Goal: Task Accomplishment & Management: Use online tool/utility

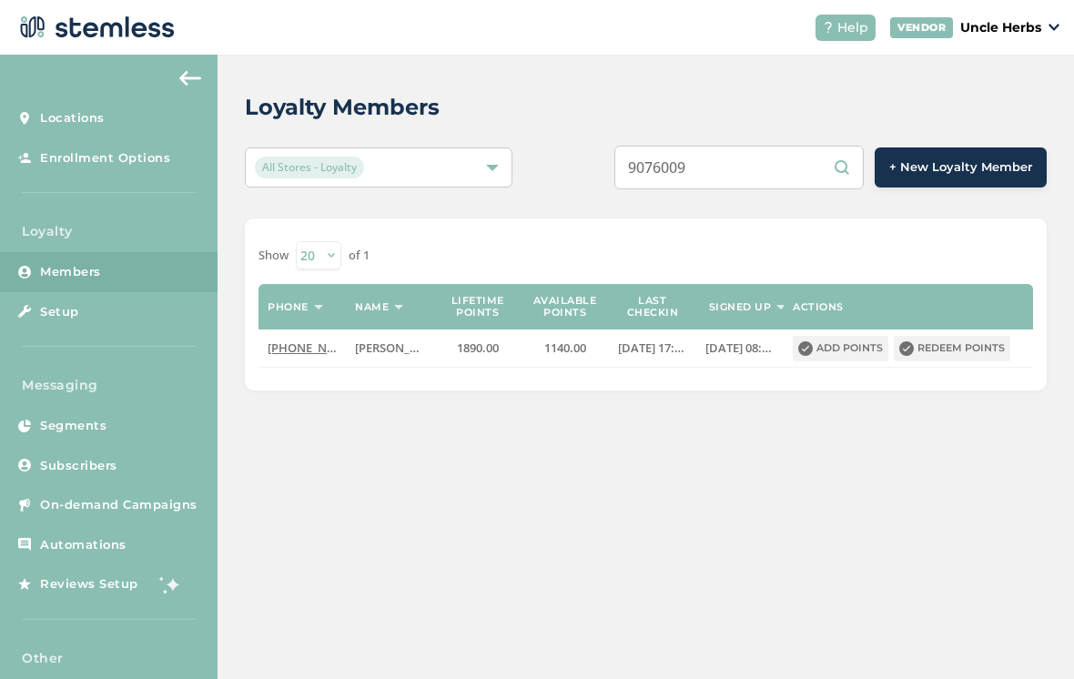
scroll to position [28, 0]
type input "9077937883"
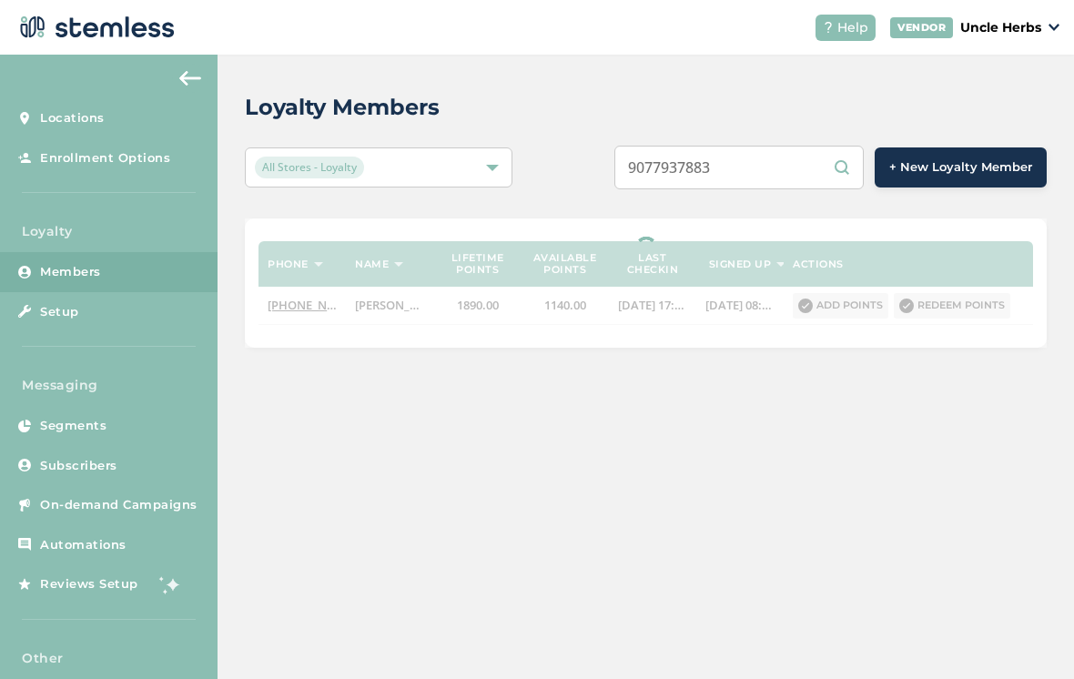
click at [768, 160] on input "9077937883" at bounding box center [739, 168] width 249 height 44
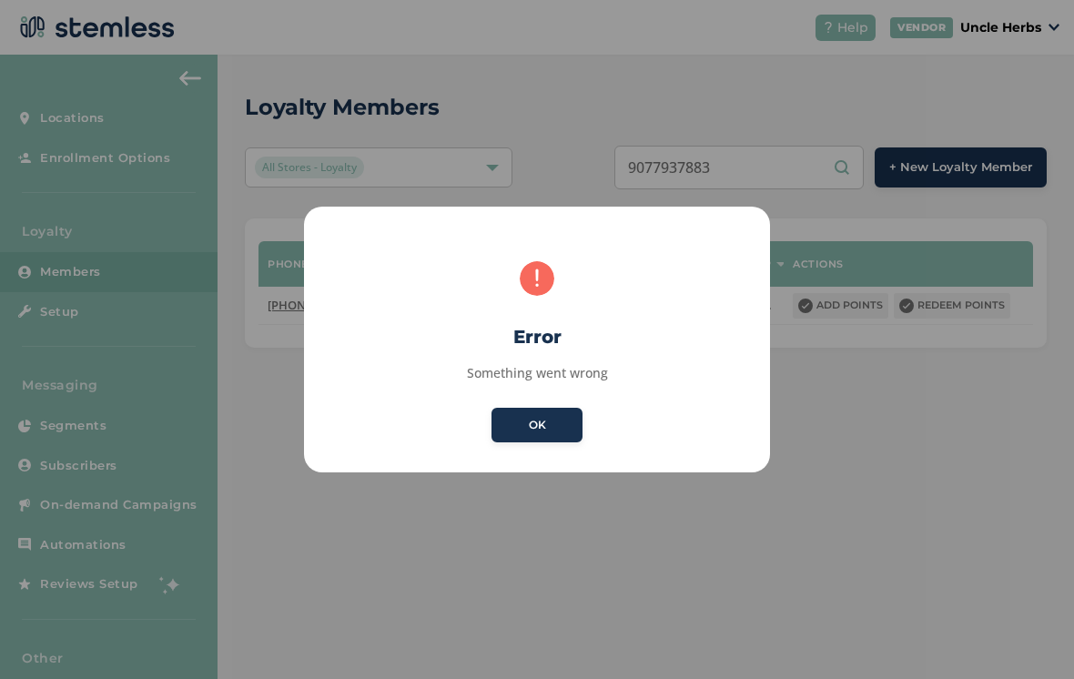
click at [562, 432] on button "OK" at bounding box center [537, 425] width 91 height 35
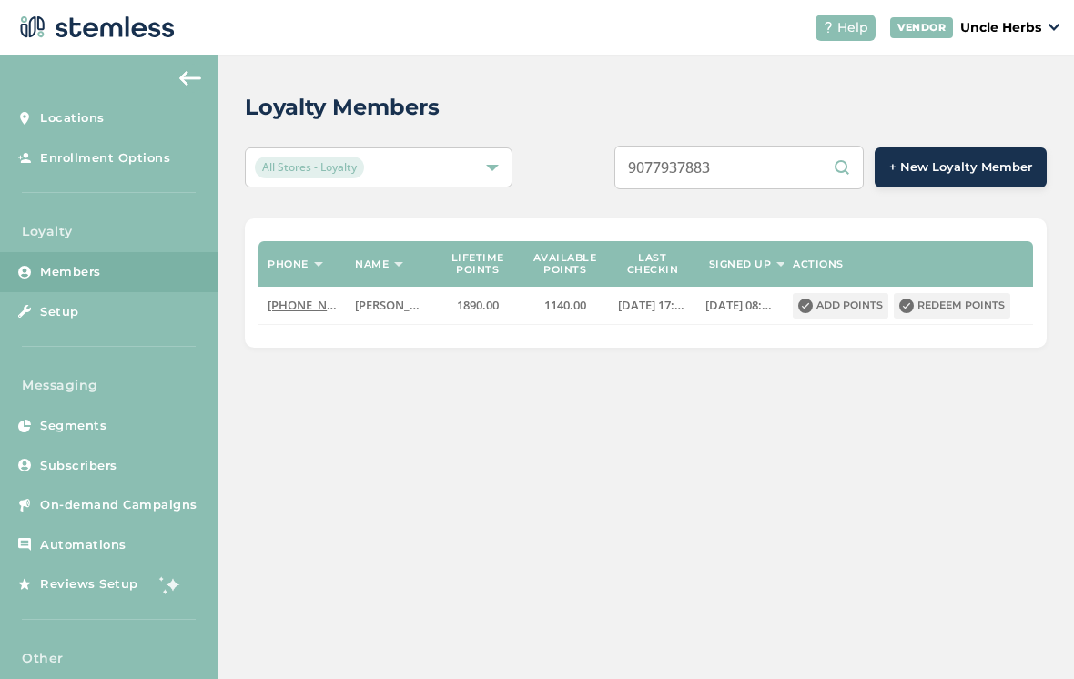
click at [785, 157] on input "9077937883" at bounding box center [739, 168] width 249 height 44
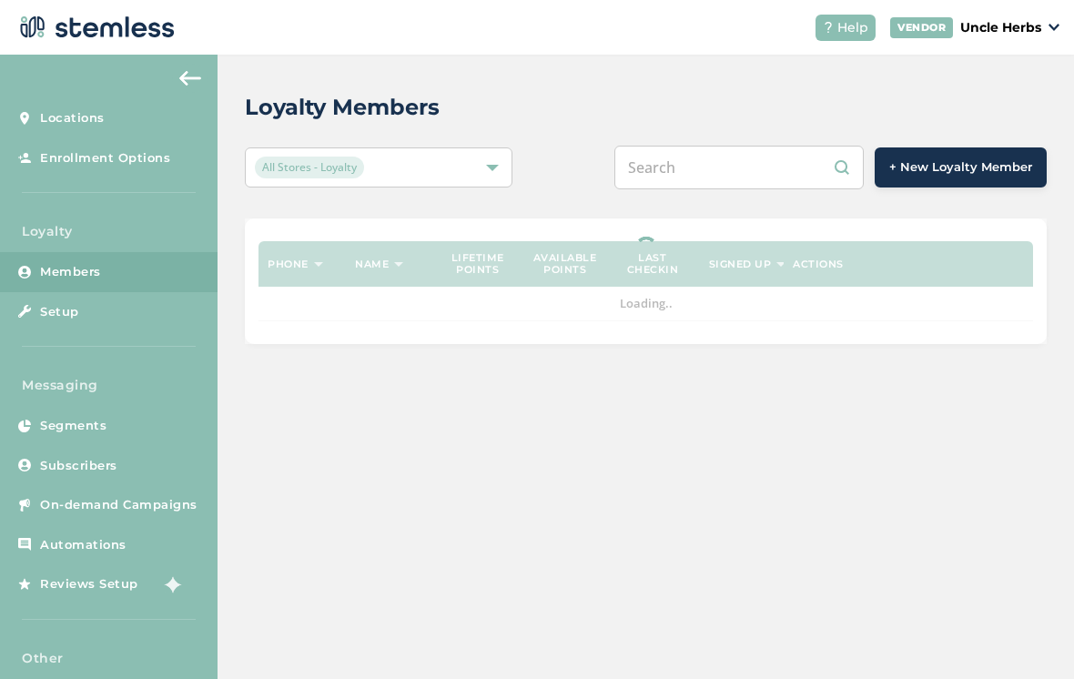
scroll to position [28, 0]
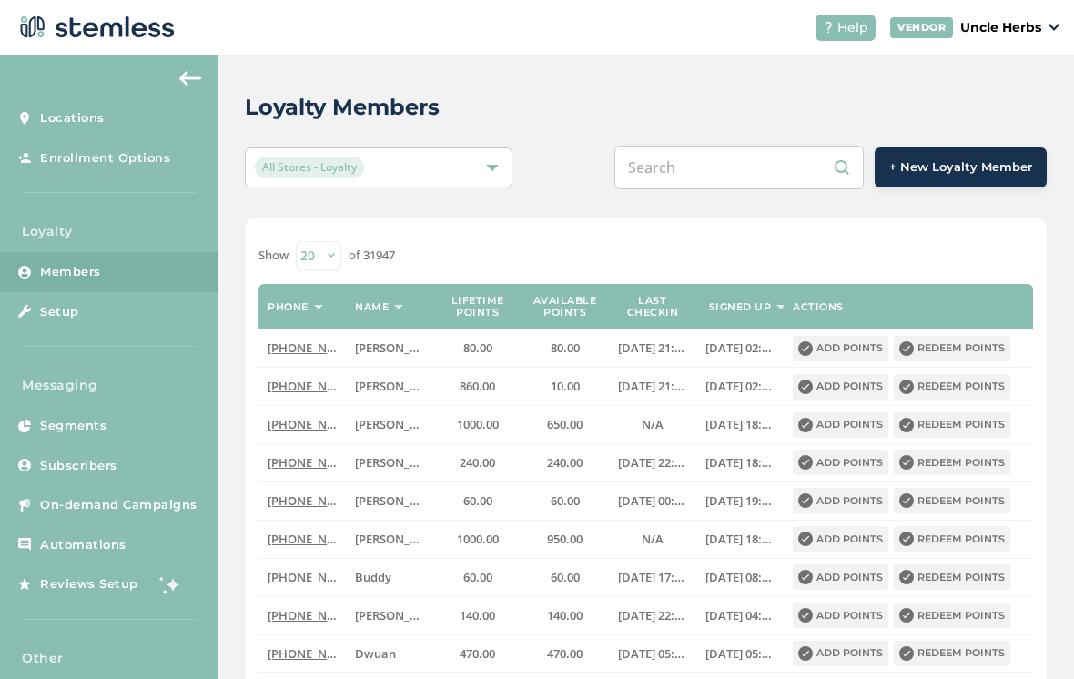
click at [726, 155] on input "text" at bounding box center [739, 168] width 249 height 44
type input "9077937883"
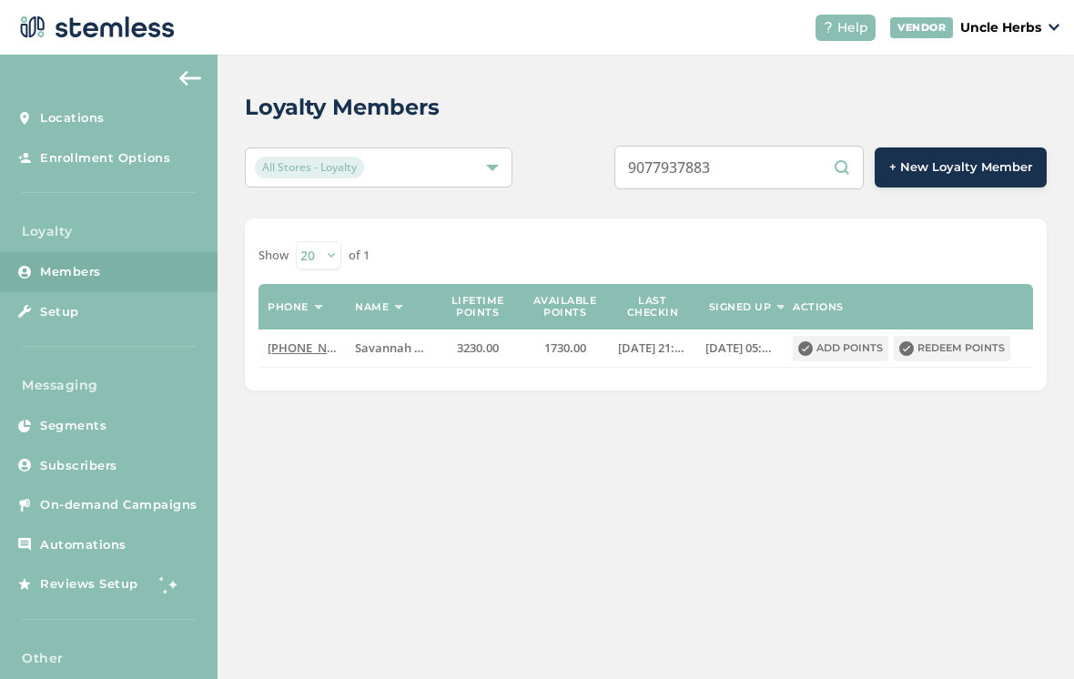
click at [948, 336] on button "Redeem points" at bounding box center [952, 348] width 117 height 25
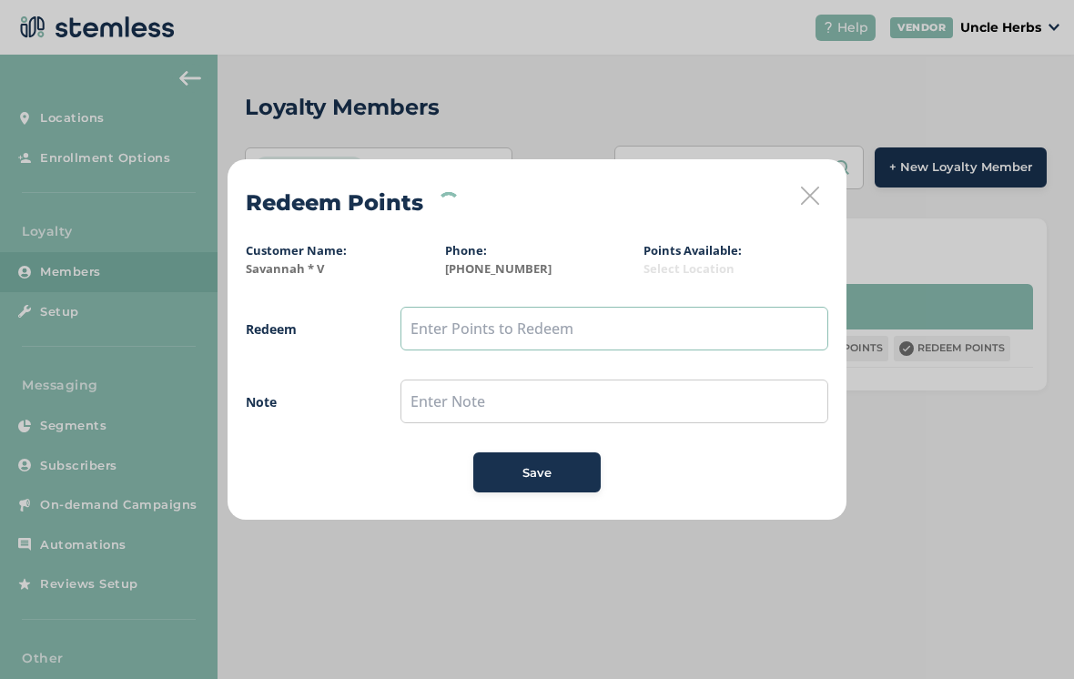
click at [572, 335] on input "text" at bounding box center [615, 329] width 428 height 44
type input "300"
click at [513, 473] on div "Save" at bounding box center [537, 473] width 98 height 18
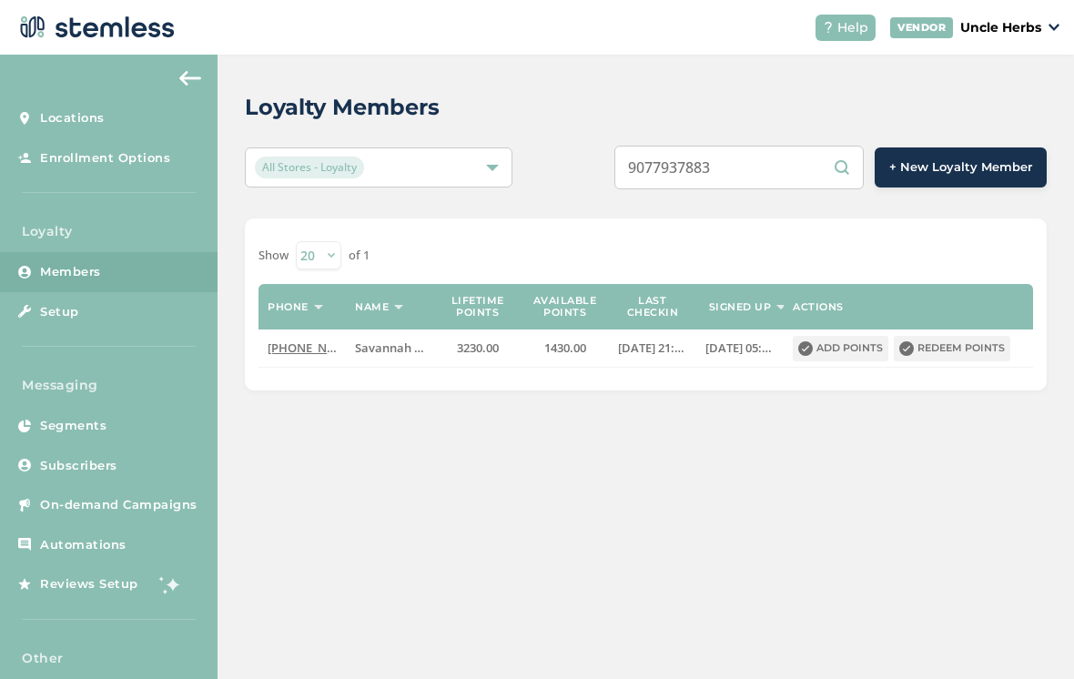
click at [941, 358] on button "Redeem points" at bounding box center [952, 348] width 117 height 25
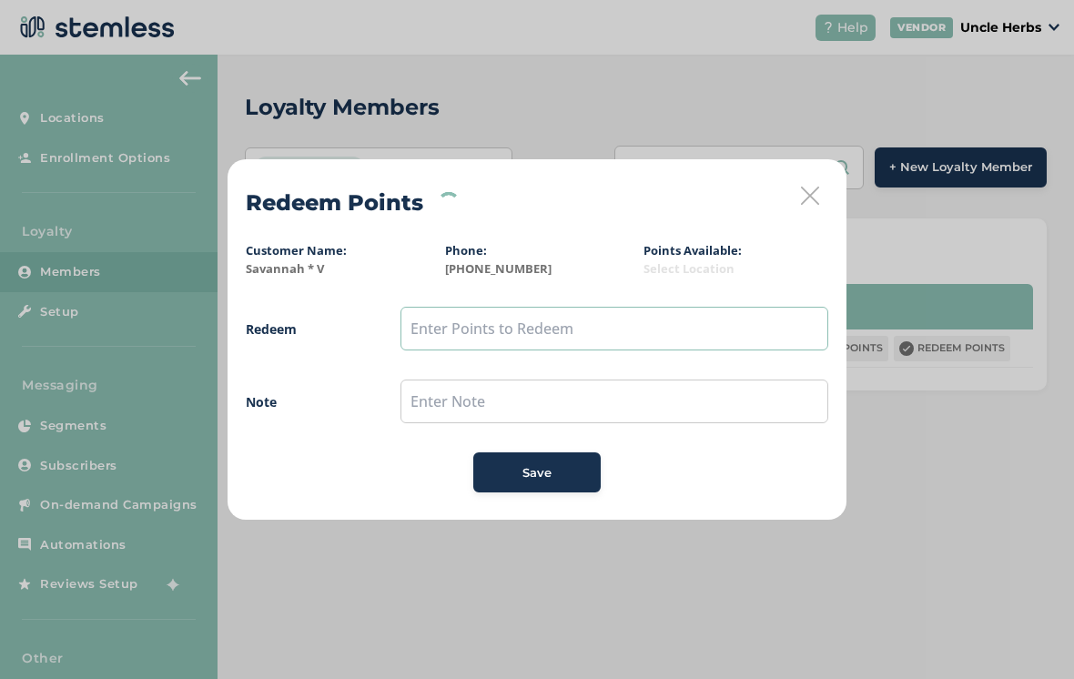
click at [659, 331] on input "text" at bounding box center [615, 329] width 428 height 44
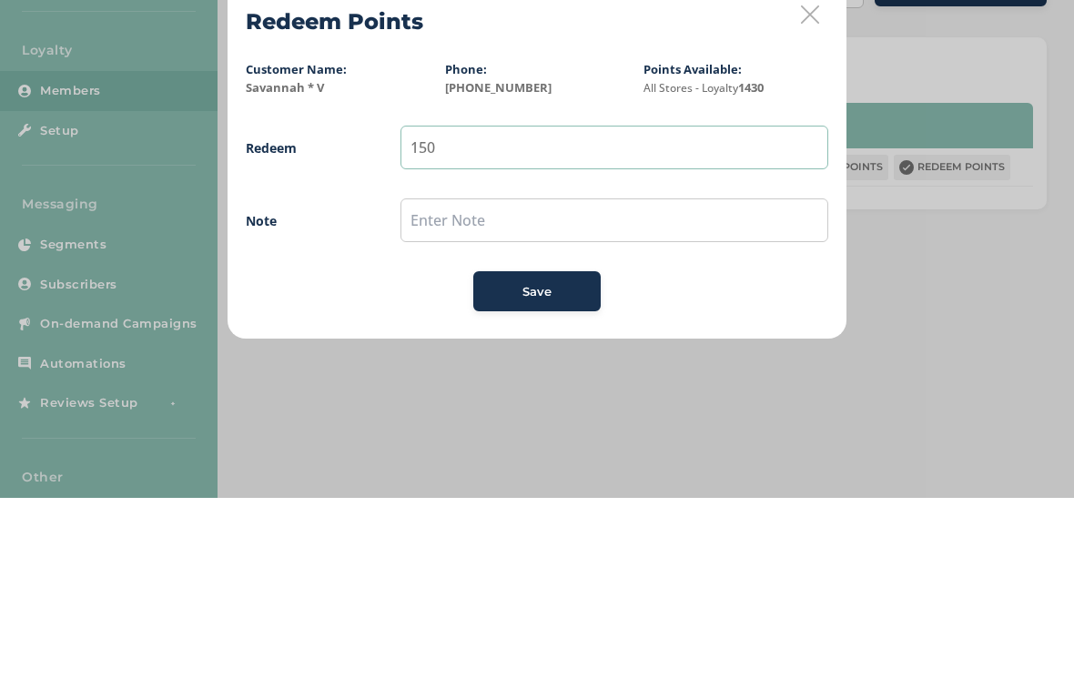
type input "150"
click at [680, 380] on input "text" at bounding box center [615, 402] width 428 height 44
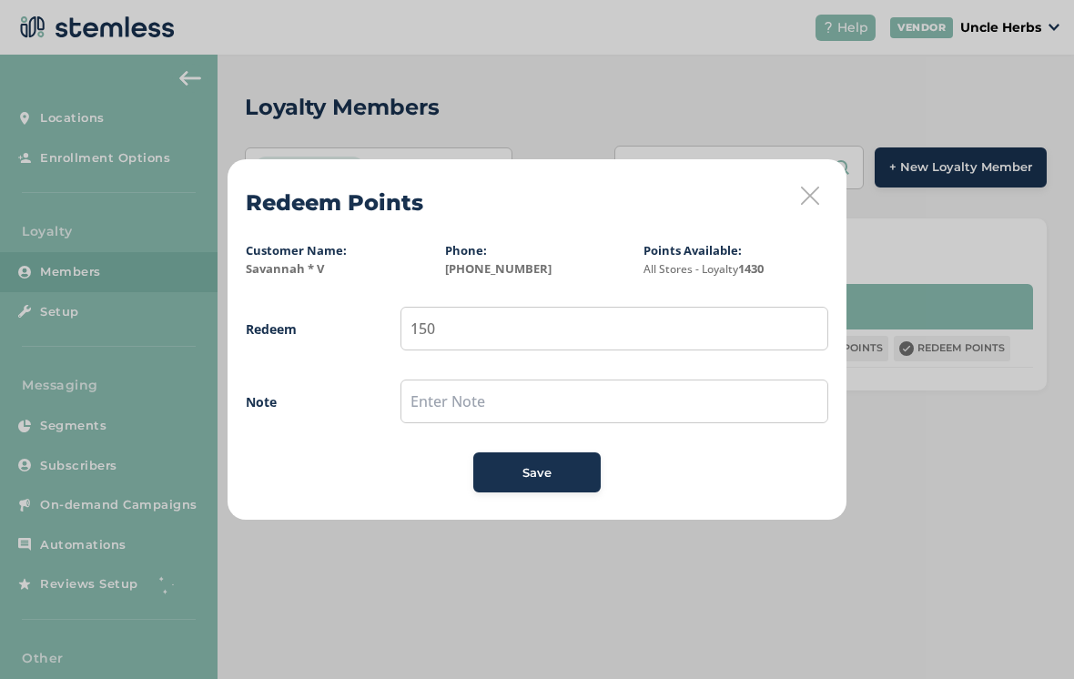
click at [547, 482] on button "Save" at bounding box center [536, 472] width 127 height 40
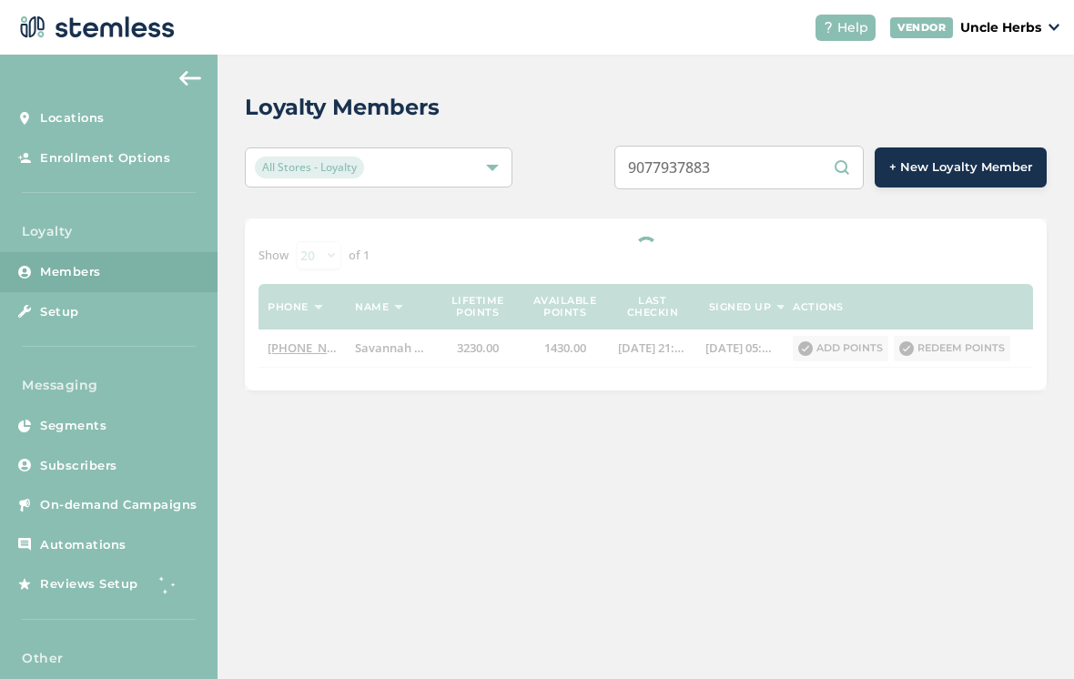
click at [798, 186] on input "9077937883" at bounding box center [739, 168] width 249 height 44
type input "9"
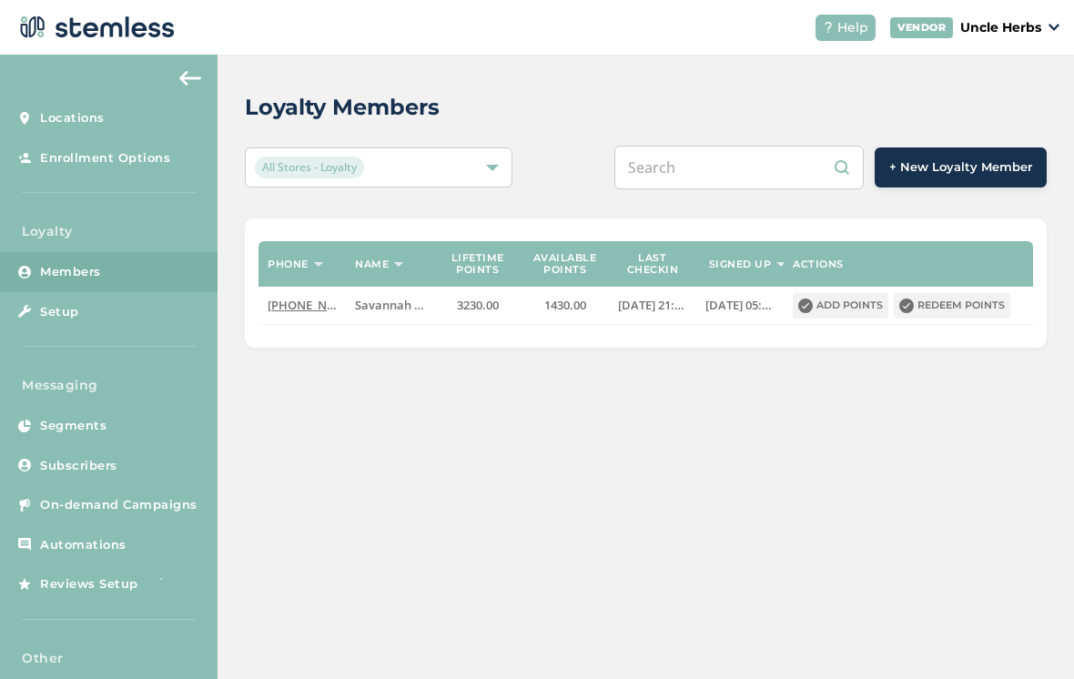
click at [607, 202] on div "Loyalty Members All Stores - Loyalty + New Loyalty Member Phone Name Lifetime p…" at bounding box center [646, 220] width 857 height 330
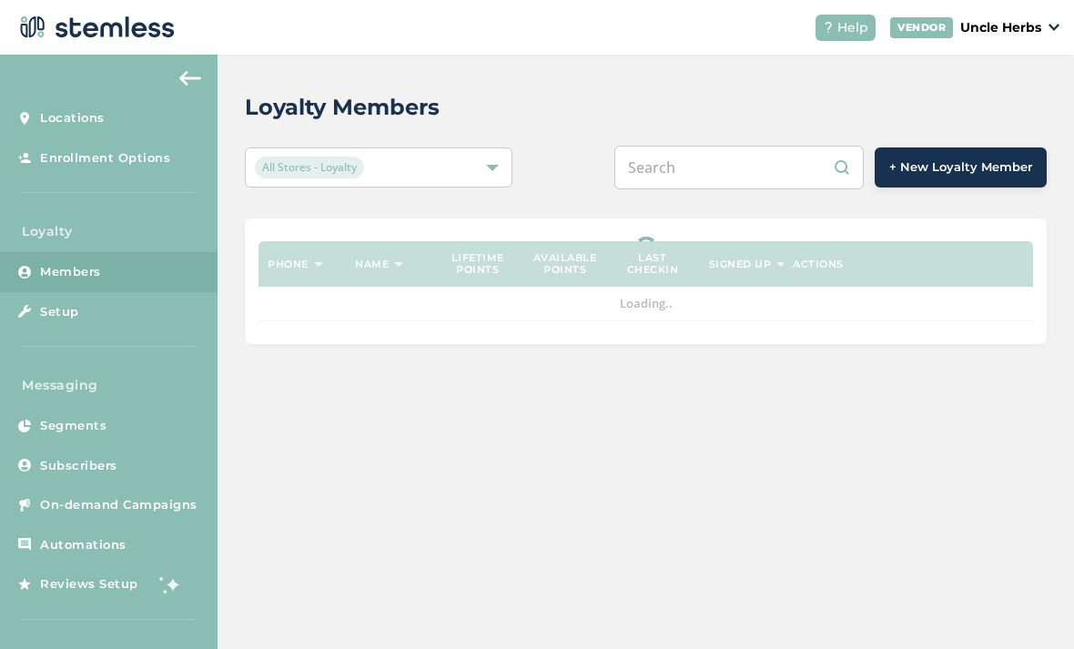
click at [788, 180] on input "text" at bounding box center [739, 168] width 249 height 44
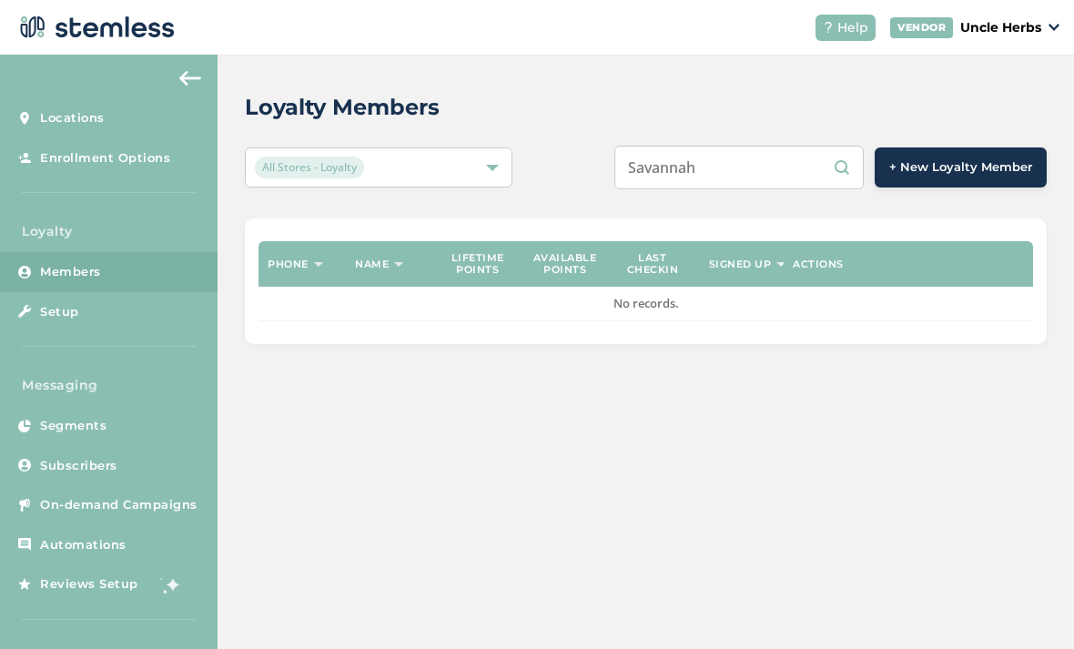
click at [790, 168] on input "Savannah" at bounding box center [739, 168] width 249 height 44
click at [788, 187] on input "Savannah" at bounding box center [739, 168] width 249 height 44
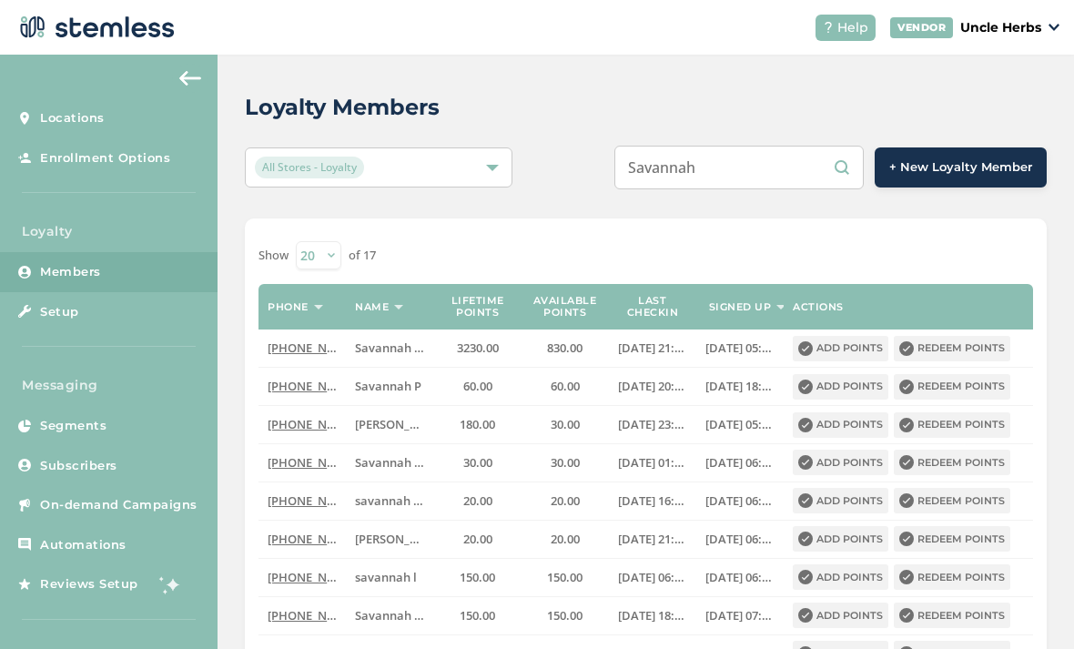
click at [769, 172] on input "Savannah" at bounding box center [739, 168] width 249 height 44
click at [788, 185] on input "Savannah" at bounding box center [739, 168] width 249 height 44
type input "S"
type input "4"
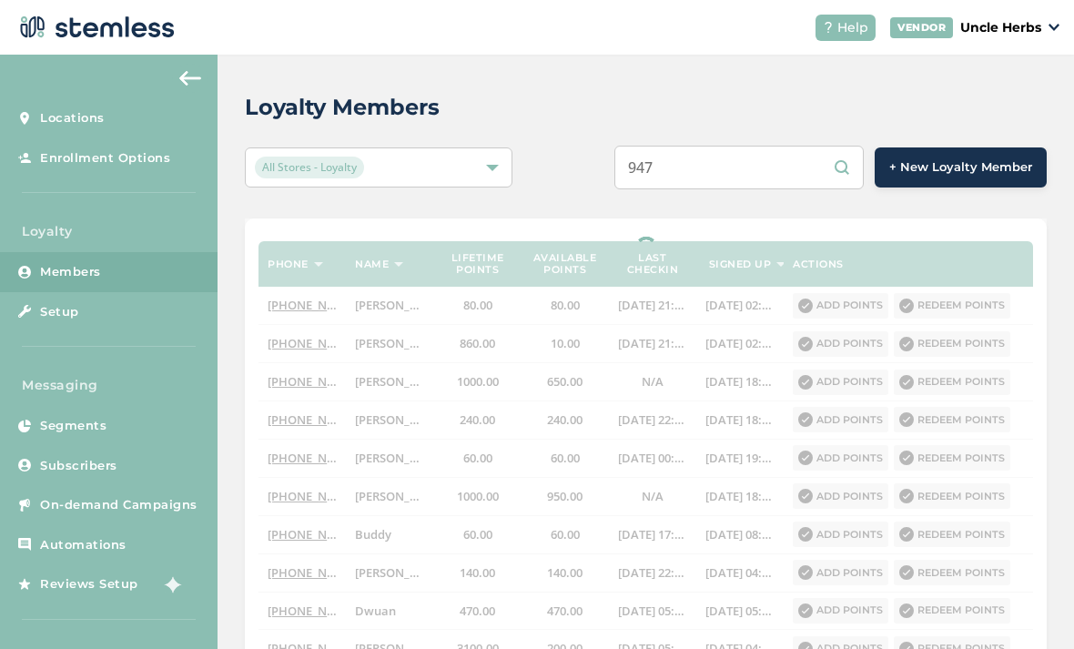
click at [758, 186] on input "947" at bounding box center [739, 168] width 249 height 44
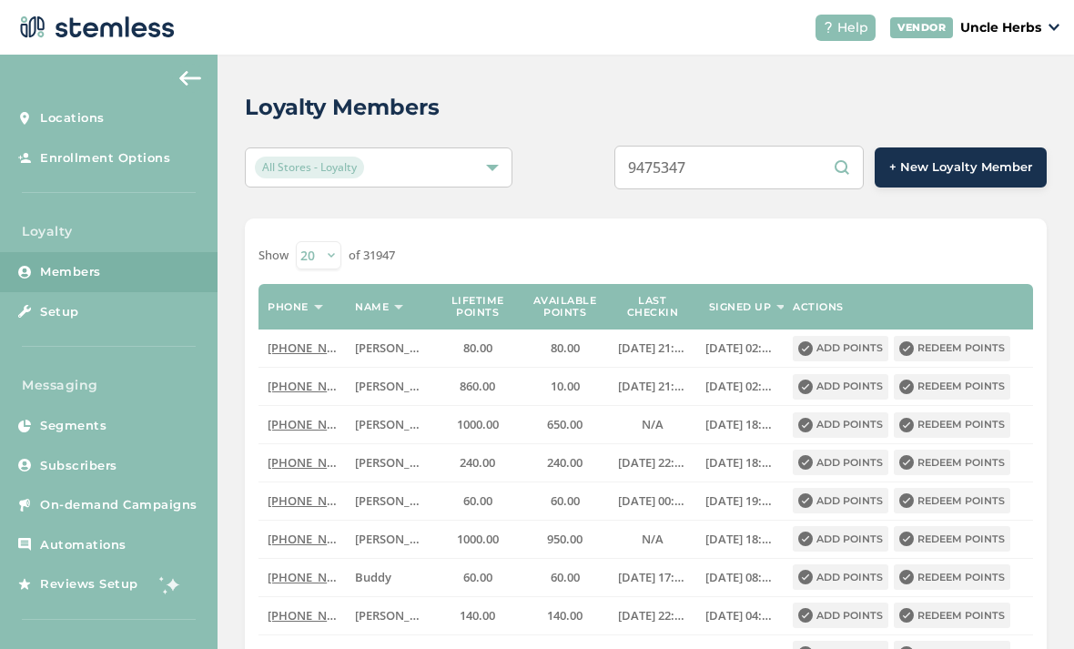
click at [665, 177] on input "9475347" at bounding box center [739, 168] width 249 height 44
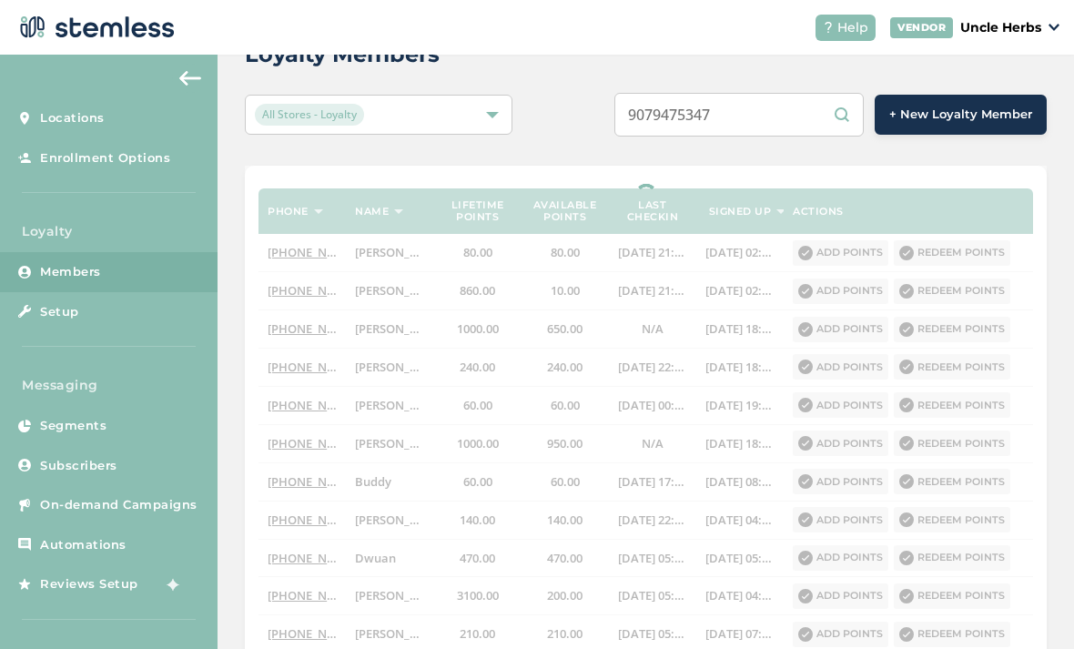
scroll to position [34, 0]
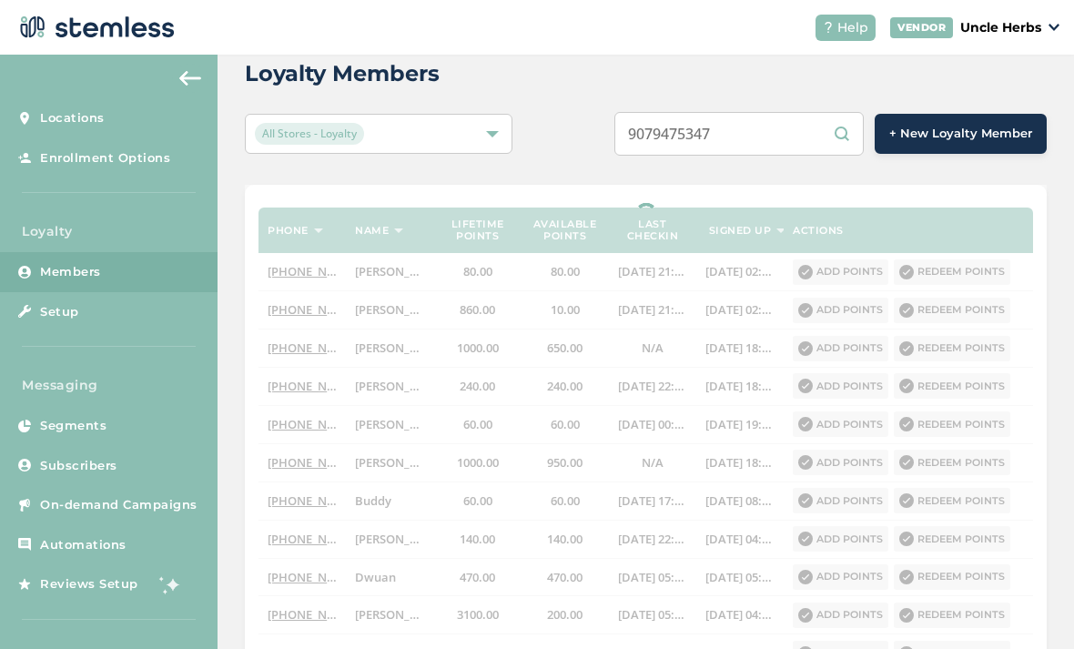
click at [791, 126] on input "9079475347" at bounding box center [739, 134] width 249 height 44
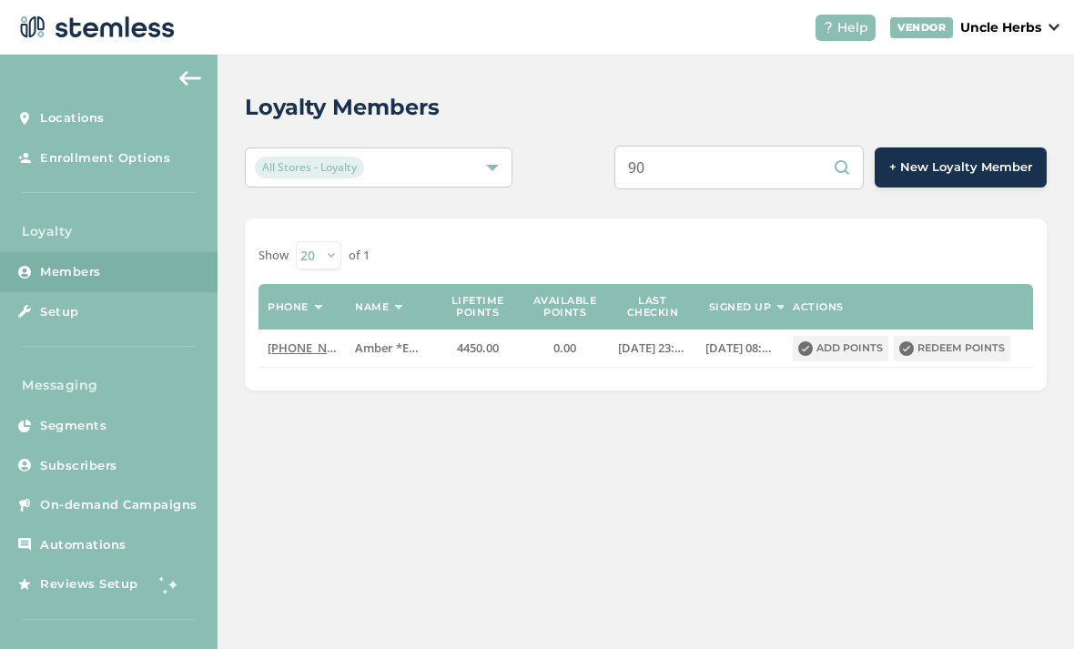
click at [757, 171] on input "90" at bounding box center [739, 168] width 249 height 44
type input "9"
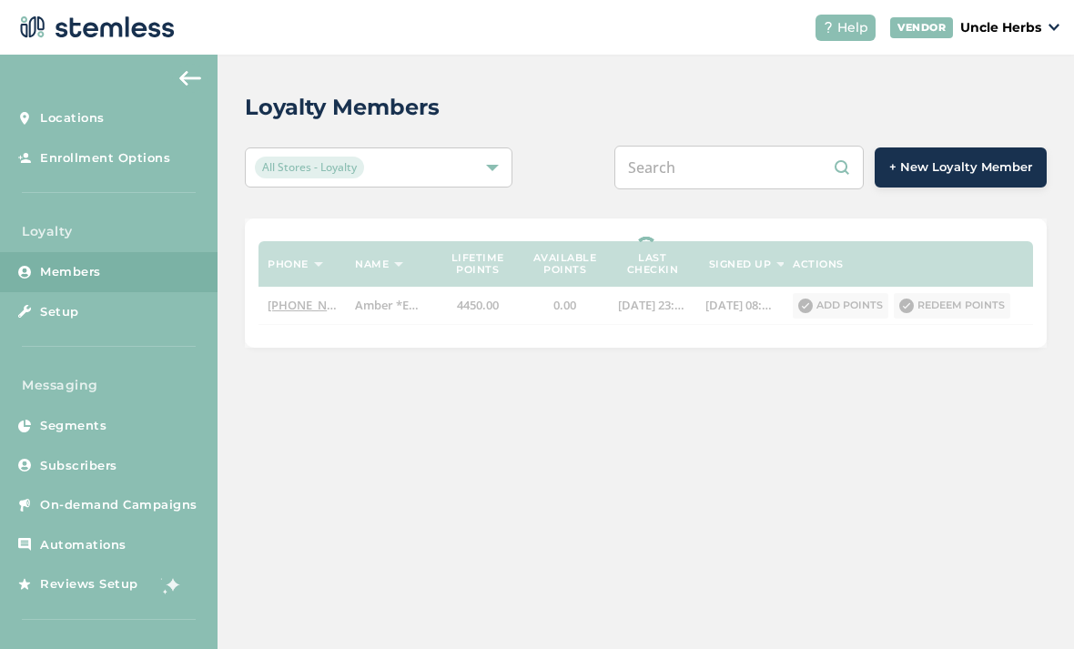
type input "S"
click at [740, 179] on input "9073042554" at bounding box center [739, 168] width 249 height 44
click at [737, 186] on input "9073042554" at bounding box center [739, 168] width 249 height 44
click at [795, 178] on input "9073042554" at bounding box center [739, 168] width 249 height 44
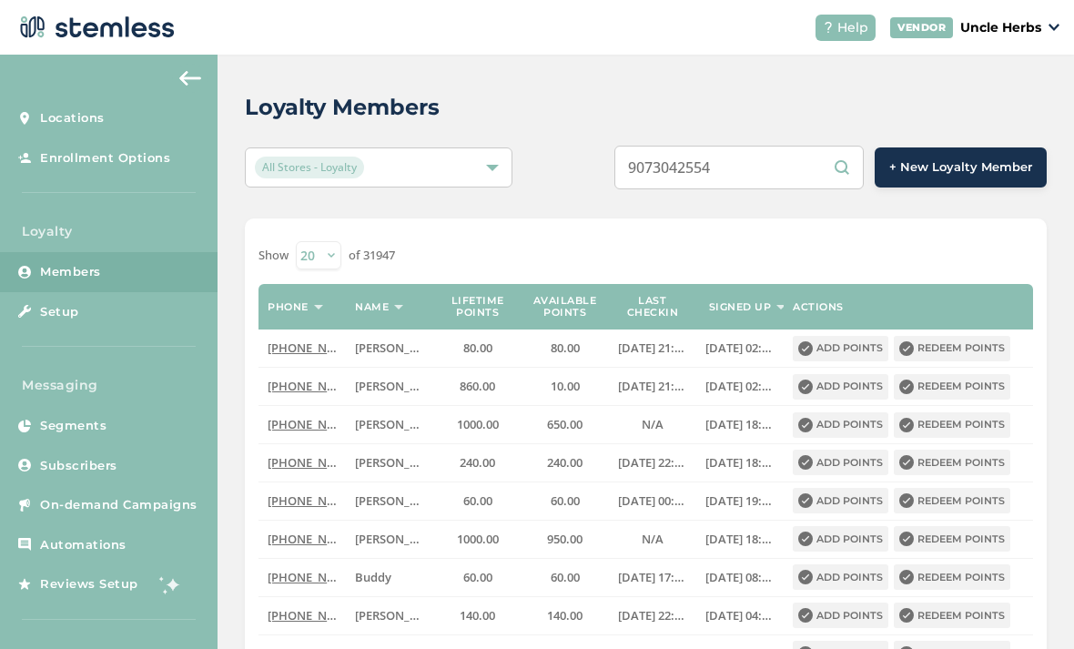
click at [775, 172] on input "9073042554" at bounding box center [739, 168] width 249 height 44
click at [777, 172] on input "9073042554" at bounding box center [739, 168] width 249 height 44
click at [723, 180] on input "9073042554" at bounding box center [739, 168] width 249 height 44
click at [716, 183] on input "9073042554" at bounding box center [739, 168] width 249 height 44
click at [807, 183] on input "9073042554" at bounding box center [739, 168] width 249 height 44
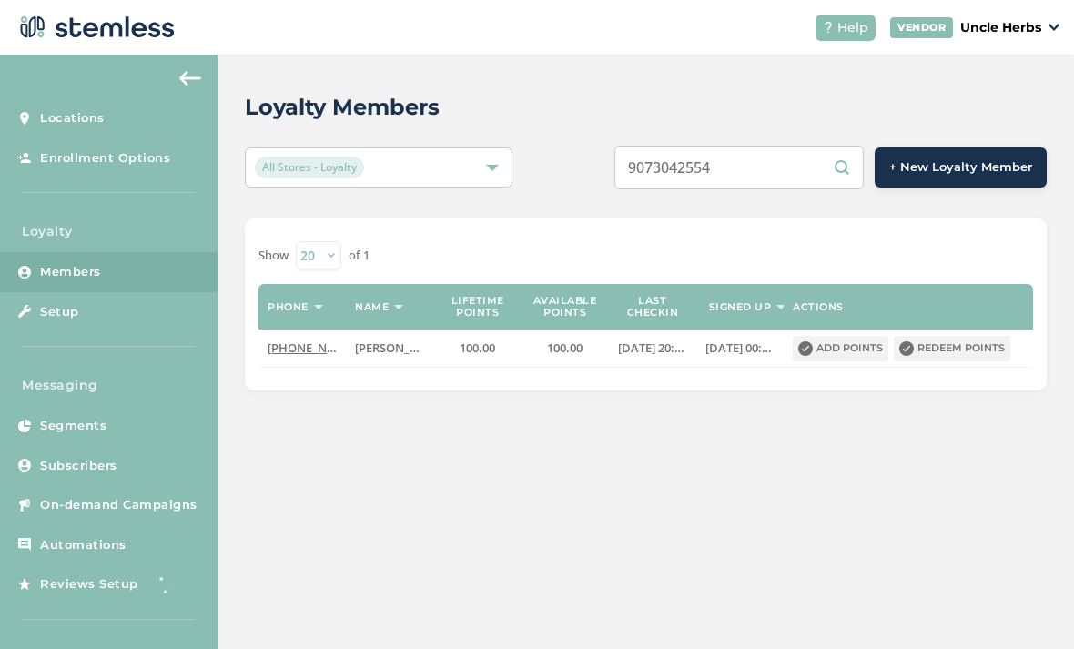
click at [813, 187] on input "9073042554" at bounding box center [739, 168] width 249 height 44
type input "9077937883"
click at [947, 356] on button "Redeem points" at bounding box center [952, 348] width 117 height 25
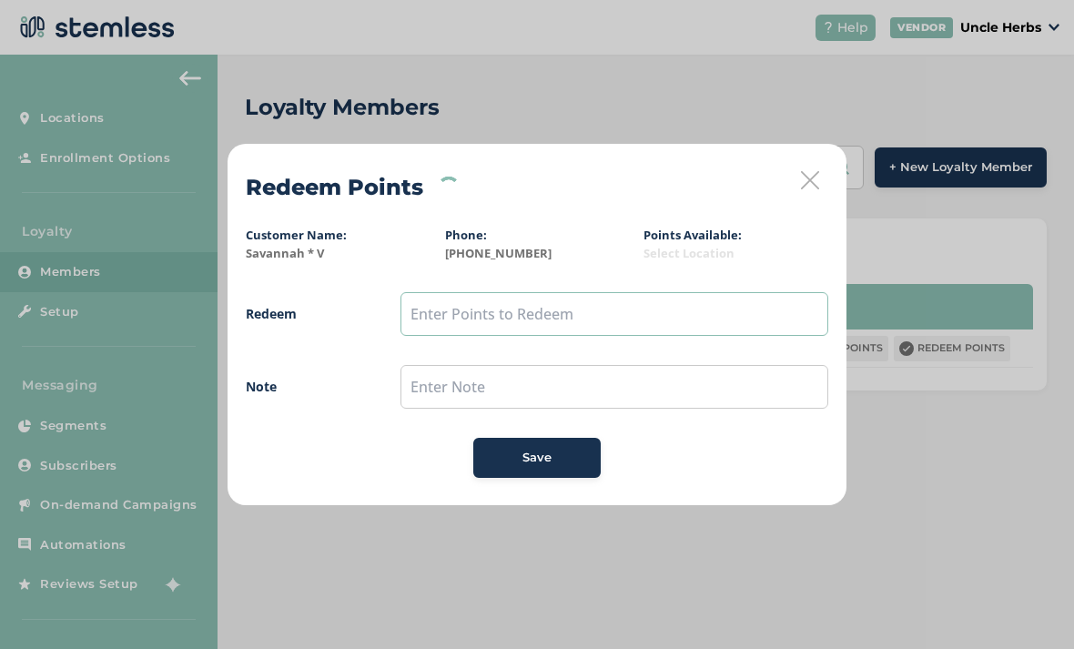
click at [539, 308] on input "text" at bounding box center [615, 314] width 428 height 44
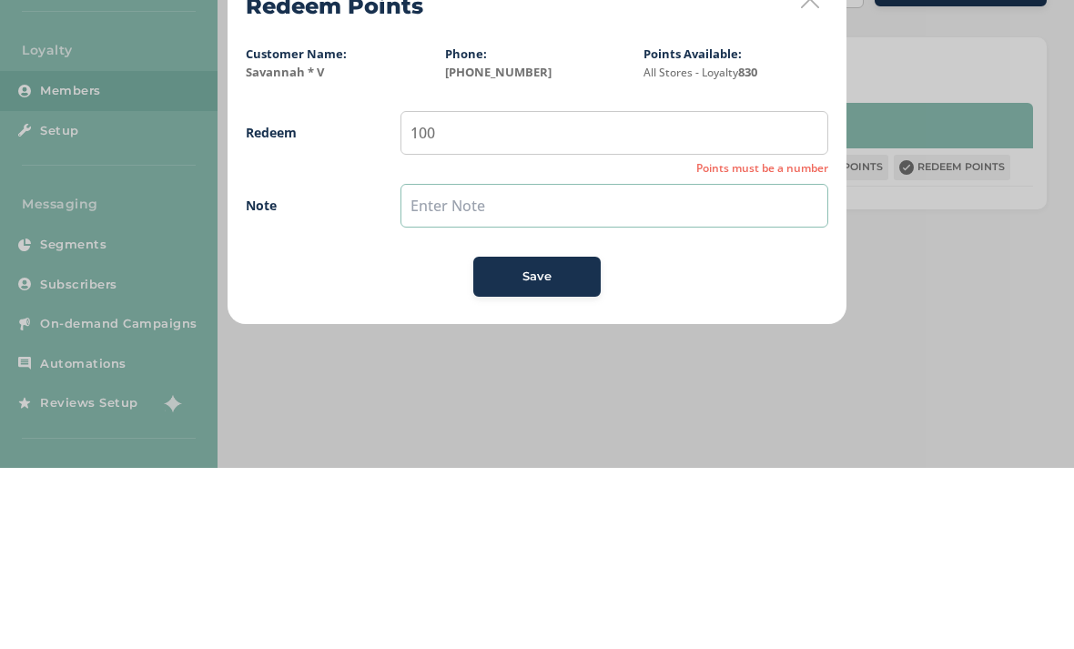
click at [563, 365] on input "text" at bounding box center [615, 387] width 428 height 44
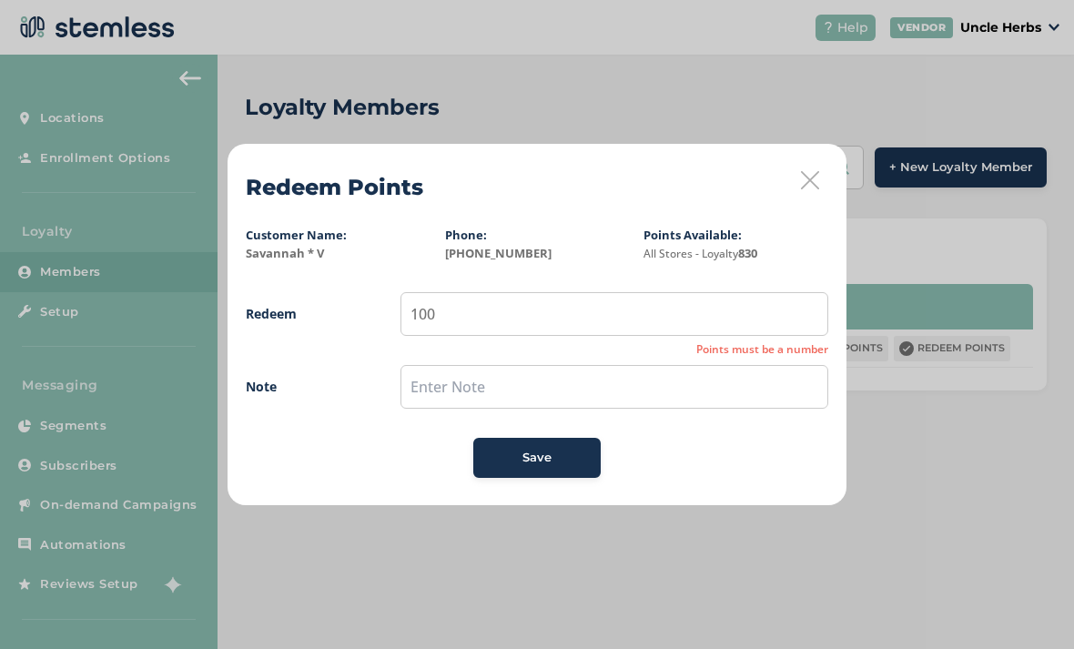
click at [559, 458] on div "Save" at bounding box center [537, 458] width 98 height 18
click at [577, 455] on div "Save" at bounding box center [537, 458] width 98 height 18
click at [535, 467] on button "Save" at bounding box center [536, 458] width 127 height 40
click at [556, 464] on div "Save" at bounding box center [537, 458] width 98 height 18
click at [542, 468] on button "Save" at bounding box center [536, 458] width 127 height 40
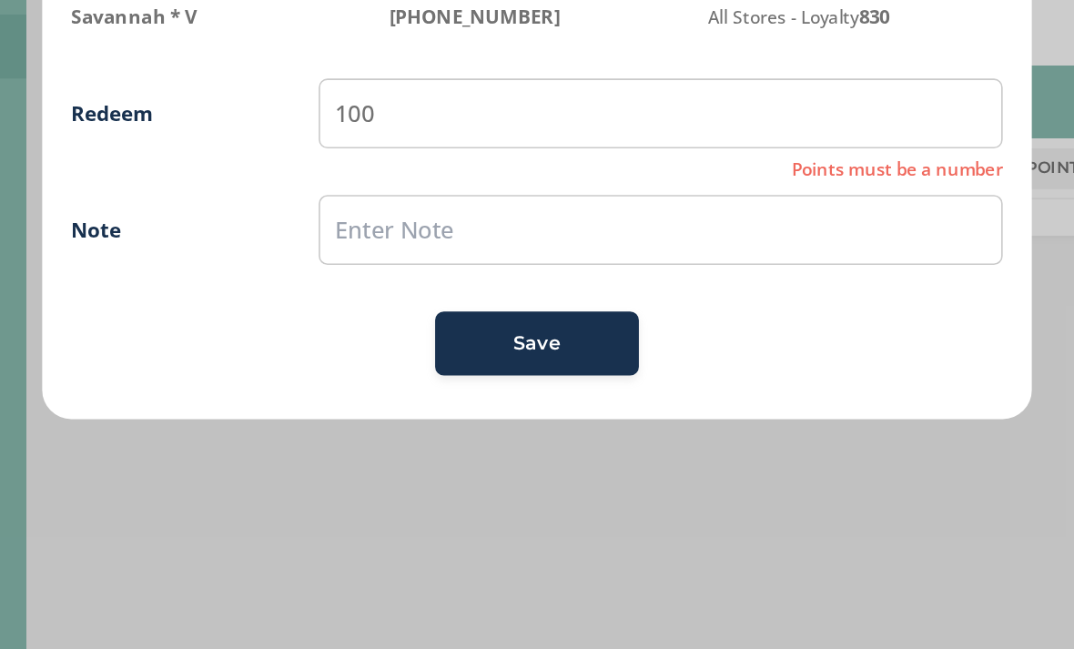
click at [488, 449] on div "Save" at bounding box center [537, 458] width 98 height 18
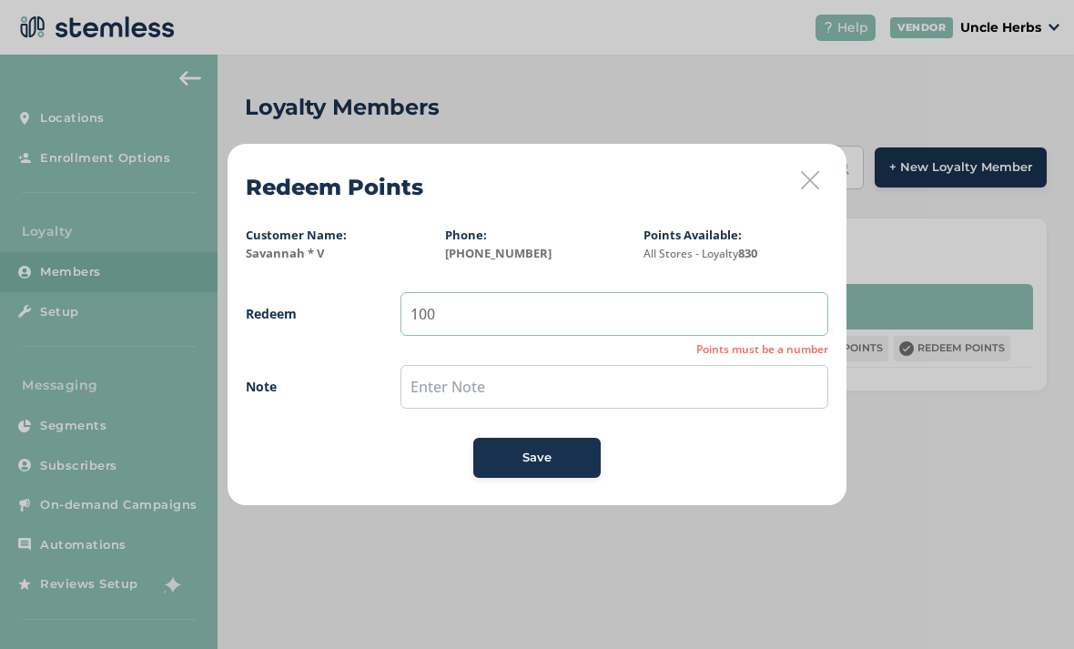
click at [638, 320] on input "100" at bounding box center [615, 314] width 428 height 44
type input "100"
click at [575, 467] on button "Save" at bounding box center [536, 458] width 127 height 40
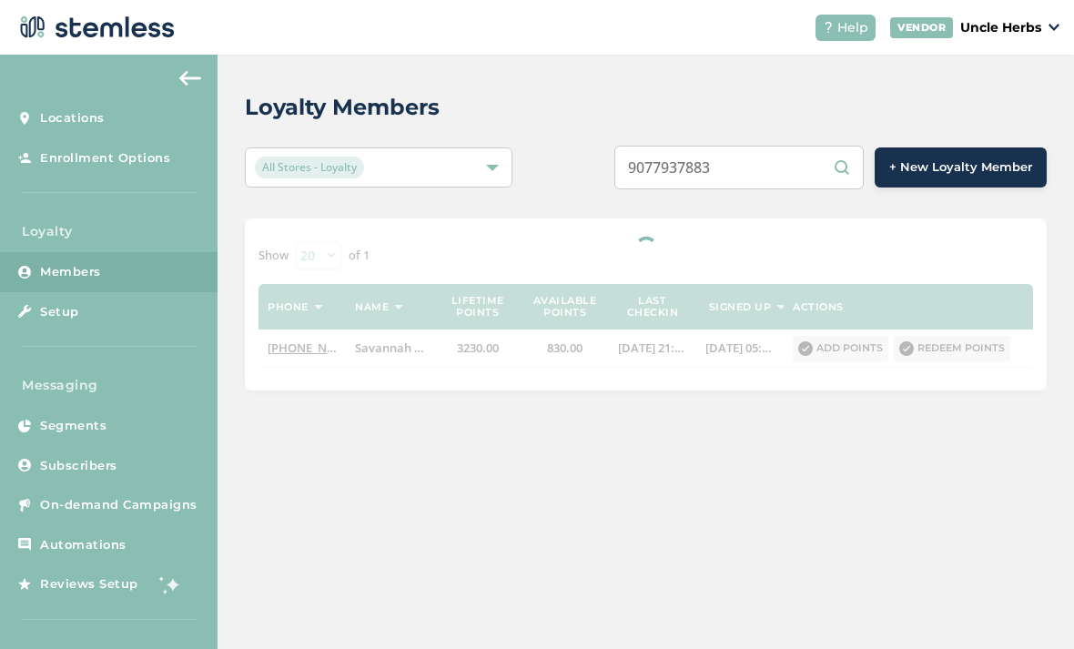
click at [770, 178] on input "9077937883" at bounding box center [739, 168] width 249 height 44
type input "9"
click at [708, 173] on input "text" at bounding box center [739, 168] width 249 height 44
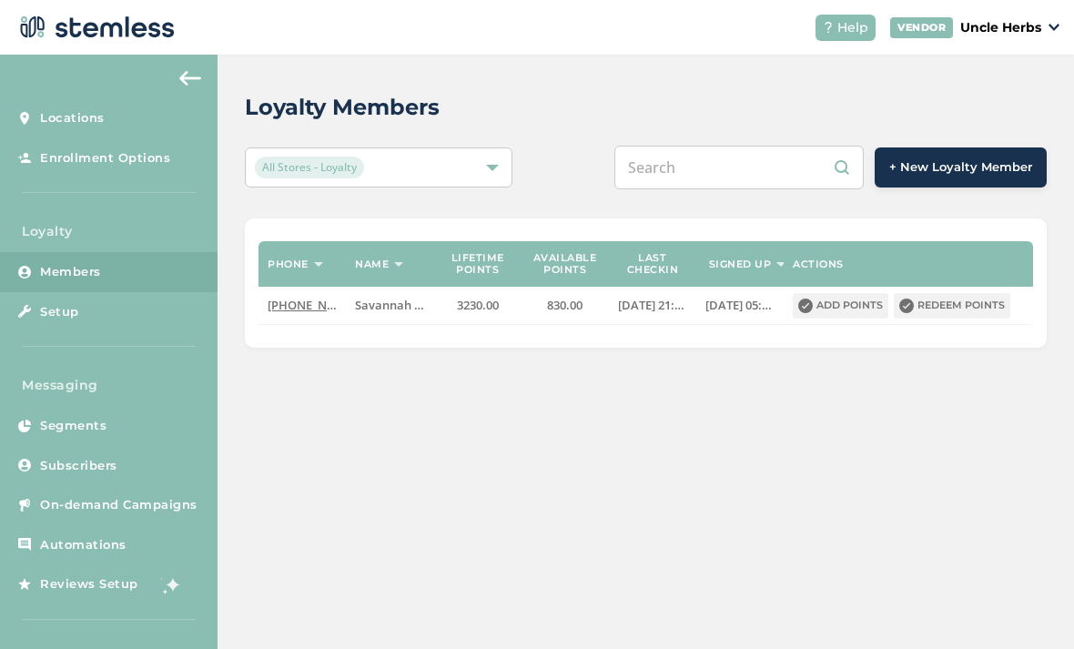
click at [713, 172] on input "text" at bounding box center [739, 168] width 249 height 44
paste input "9077952689"
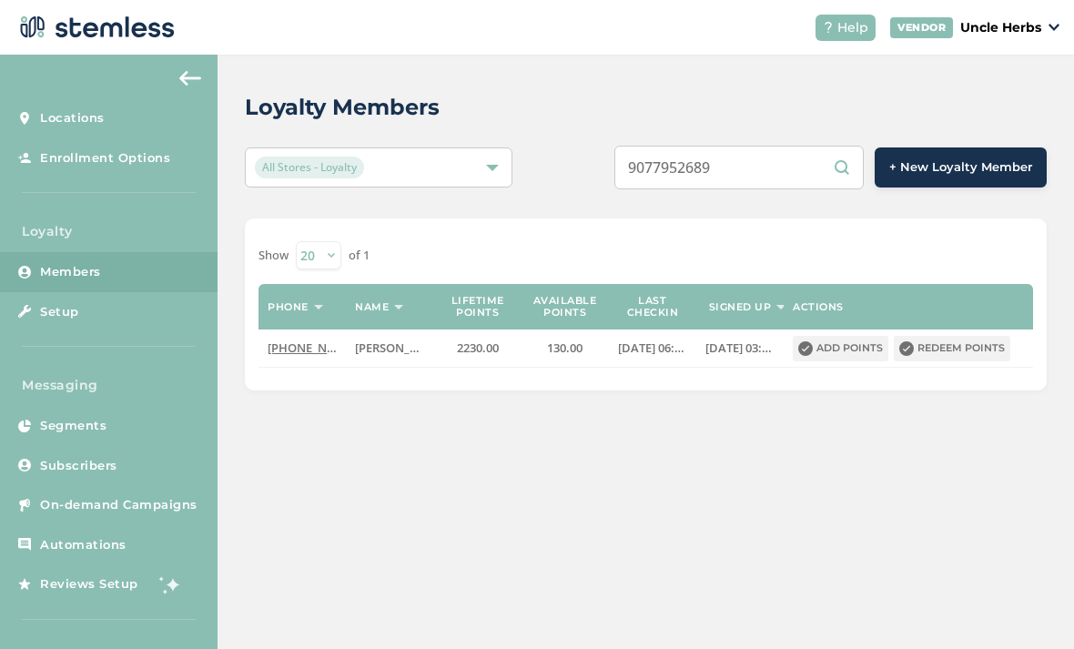
click at [787, 178] on input "9077952689" at bounding box center [739, 168] width 249 height 44
click at [776, 154] on input "907" at bounding box center [739, 168] width 249 height 44
click at [759, 165] on input "907" at bounding box center [739, 168] width 249 height 44
click at [802, 167] on input "9077937883" at bounding box center [739, 168] width 249 height 44
type input "9"
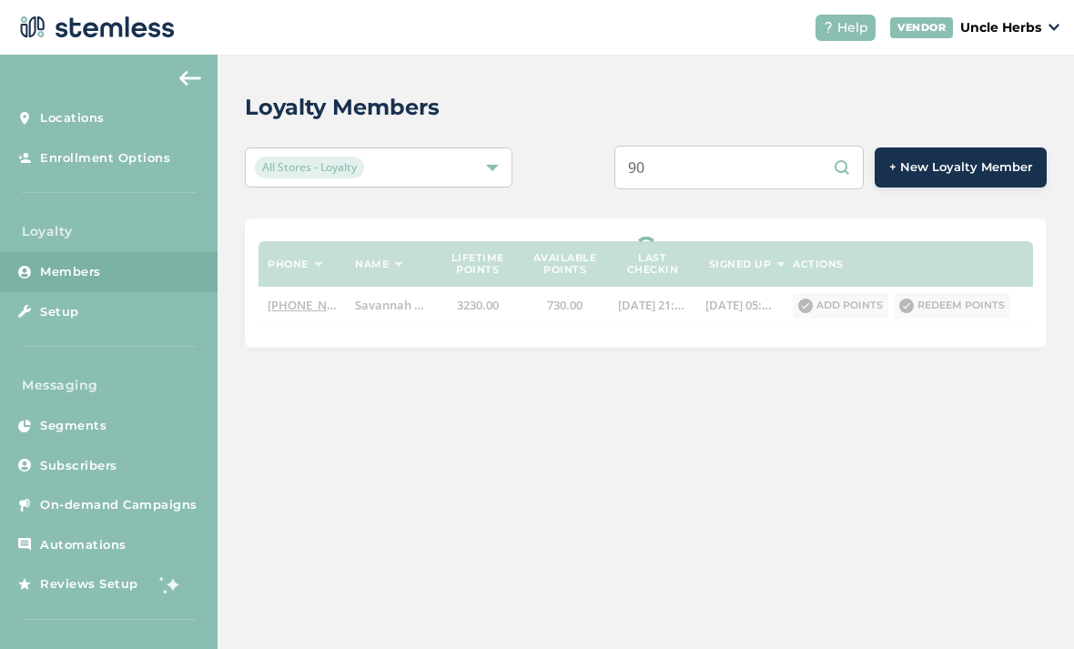
type input "9"
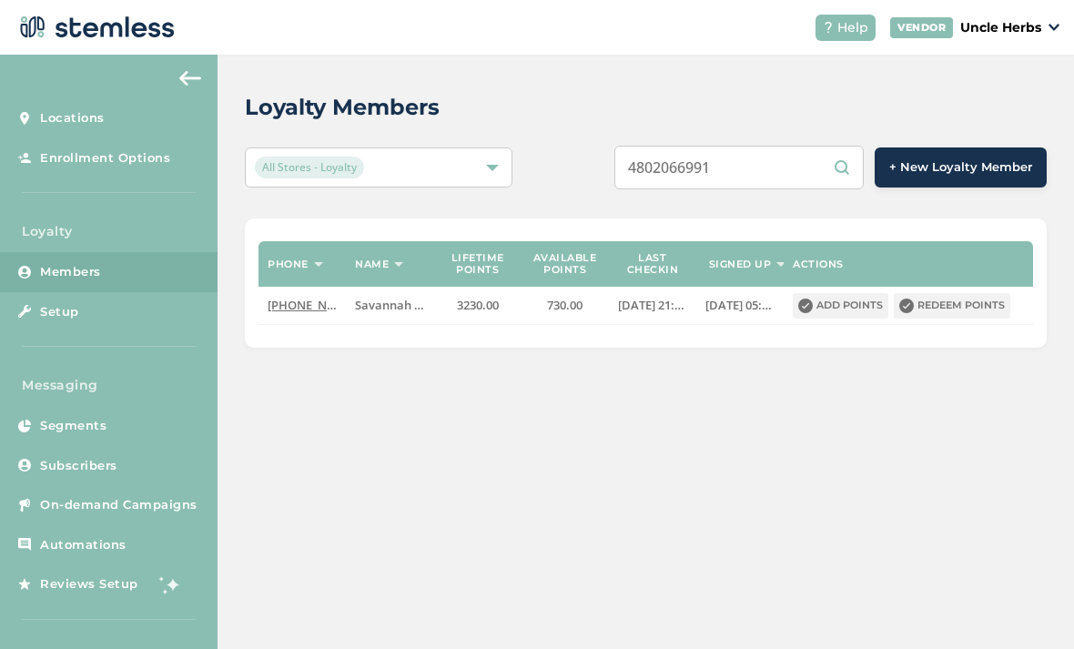
scroll to position [9, 0]
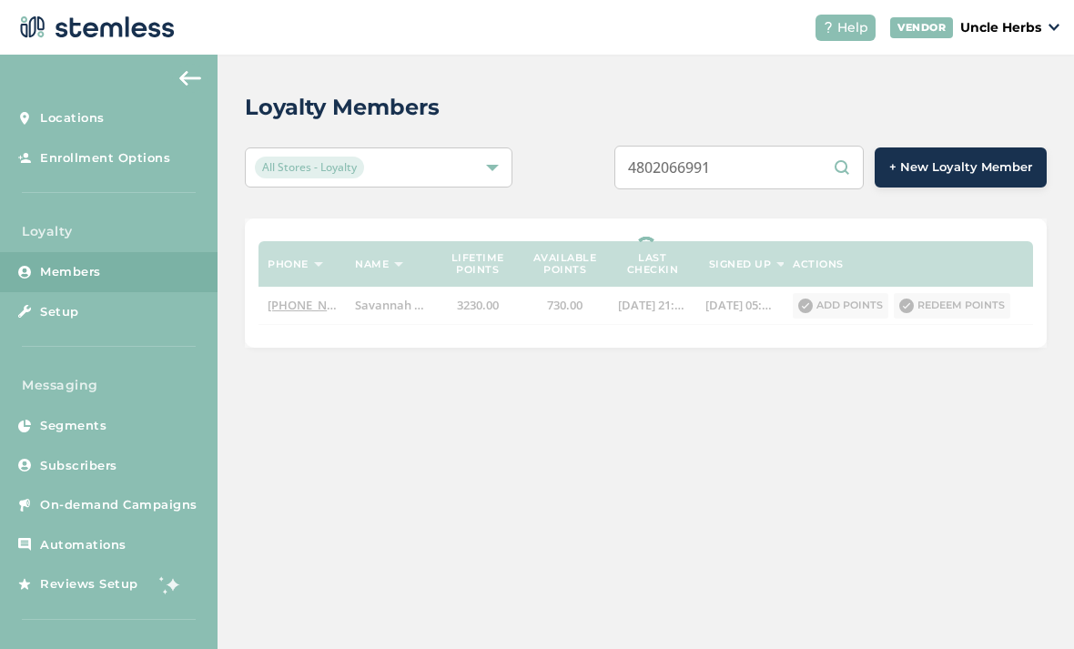
click at [716, 171] on input "4802066991" at bounding box center [739, 168] width 249 height 44
click at [723, 170] on input "4802066991" at bounding box center [739, 168] width 249 height 44
click at [808, 170] on input "4802066991" at bounding box center [739, 168] width 249 height 44
type input "4802066991"
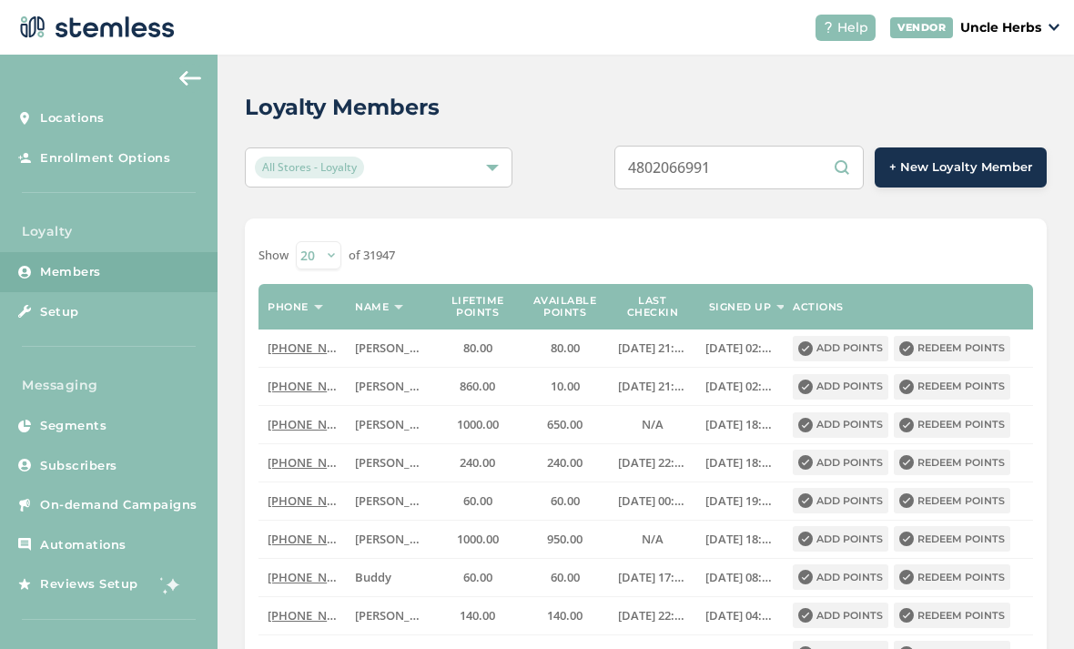
click at [771, 178] on input "4802066991" at bounding box center [739, 168] width 249 height 44
click at [759, 155] on input "4802066991" at bounding box center [739, 168] width 249 height 44
click at [748, 160] on input "4802066991" at bounding box center [739, 168] width 249 height 44
click at [716, 158] on input "4802066991" at bounding box center [739, 168] width 249 height 44
click at [713, 162] on input "4802066991" at bounding box center [739, 168] width 249 height 44
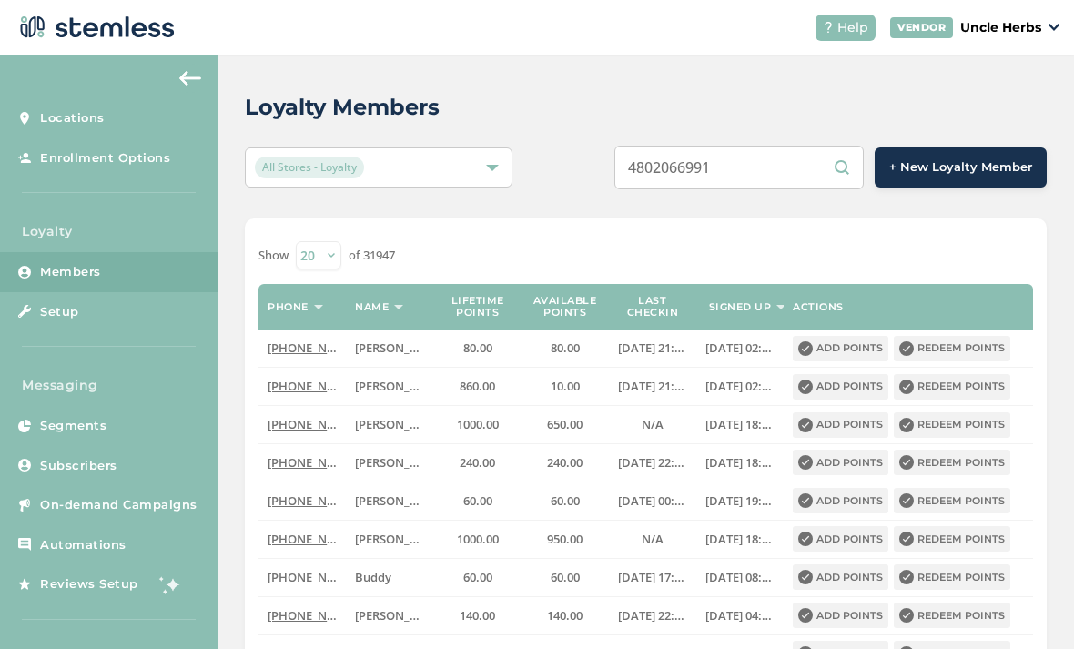
click at [801, 176] on input "4802066991" at bounding box center [739, 168] width 249 height 44
click at [795, 159] on input "text" at bounding box center [739, 168] width 249 height 44
click at [724, 163] on input "text" at bounding box center [739, 168] width 249 height 44
click at [733, 162] on input "text" at bounding box center [739, 168] width 249 height 44
paste input "4802066991"
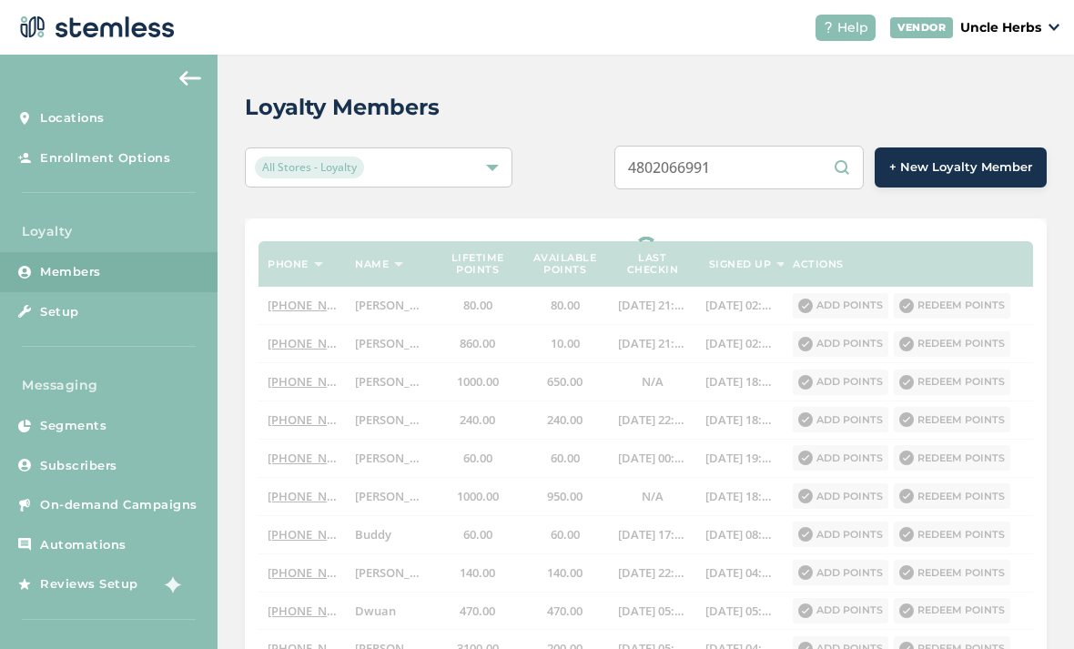
type input "4802066991"
